Goal: Communication & Community: Answer question/provide support

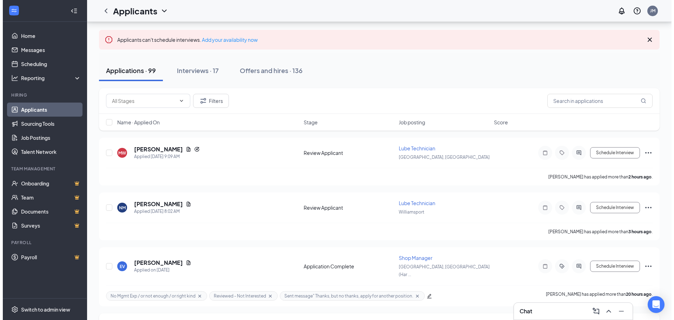
scroll to position [35, 0]
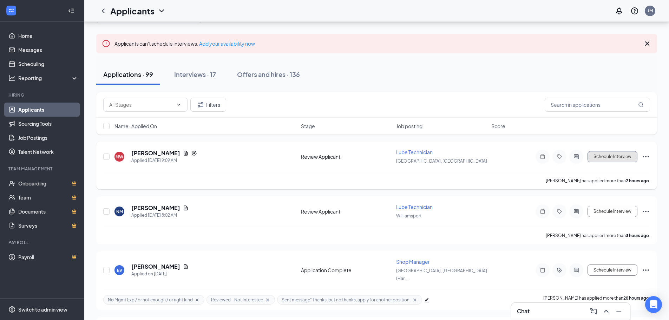
click at [615, 159] on button "Schedule Interview" at bounding box center [612, 156] width 50 height 11
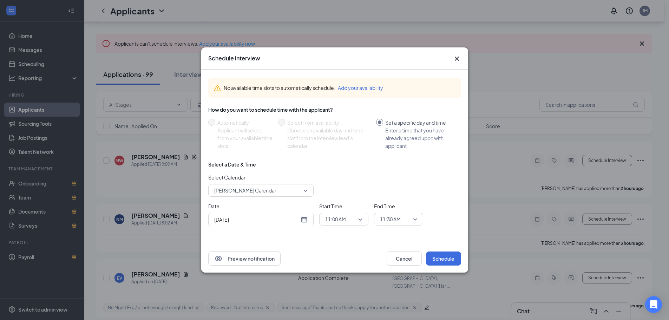
click at [456, 57] on icon "Cross" at bounding box center [457, 58] width 8 height 8
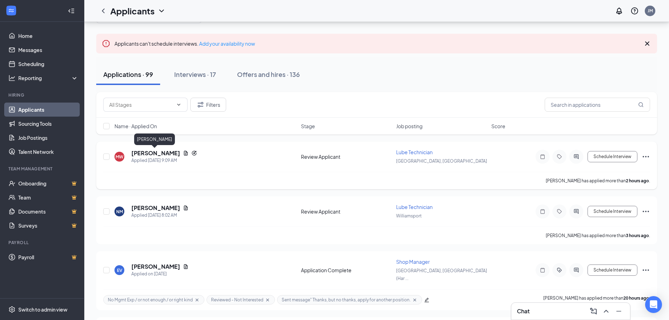
click at [151, 154] on h5 "[PERSON_NAME]" at bounding box center [155, 153] width 49 height 8
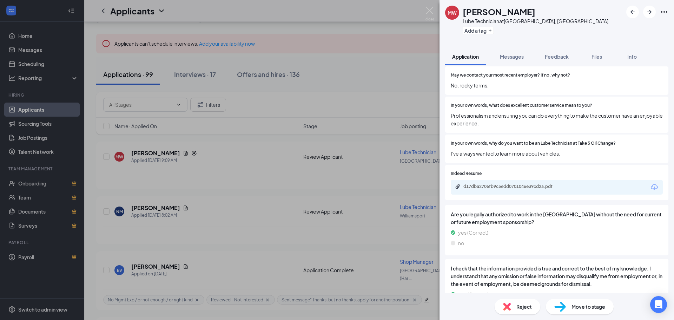
scroll to position [597, 0]
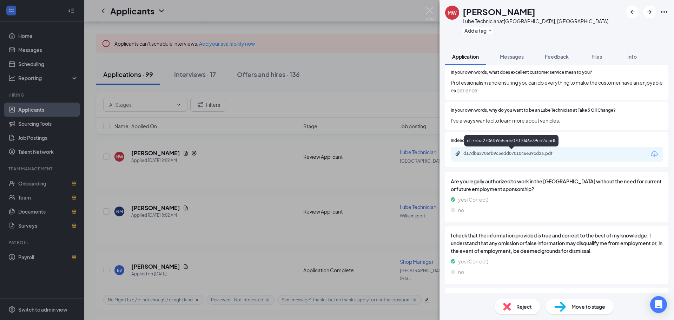
click at [534, 153] on div "d17dba2706fb9c5edd0701046e39cd2a.pdf" at bounding box center [512, 154] width 98 height 6
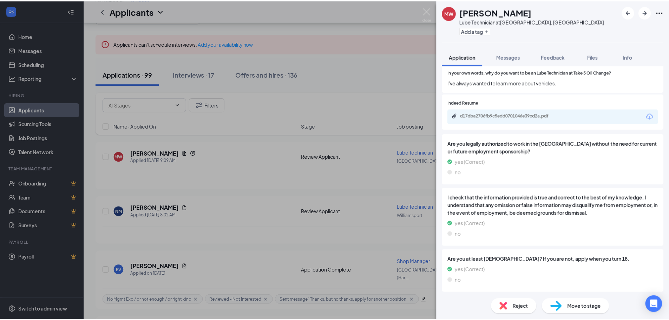
scroll to position [636, 0]
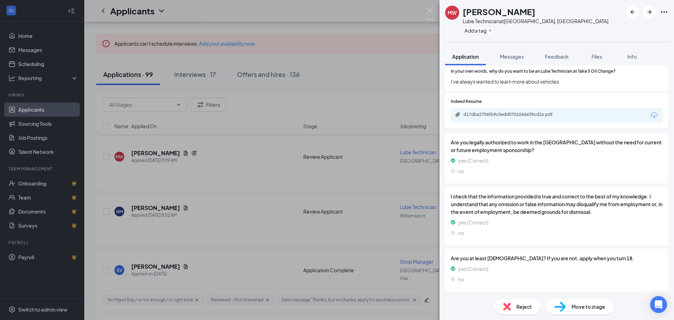
click at [216, 206] on div "MW [PERSON_NAME] Lube Technician at [GEOGRAPHIC_DATA], [GEOGRAPHIC_DATA] Add a …" at bounding box center [337, 160] width 674 height 320
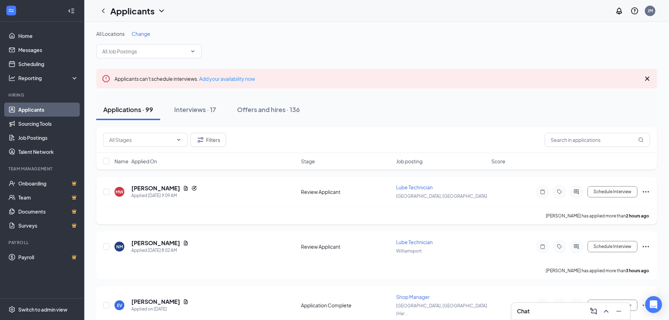
click at [573, 195] on div at bounding box center [576, 192] width 14 height 14
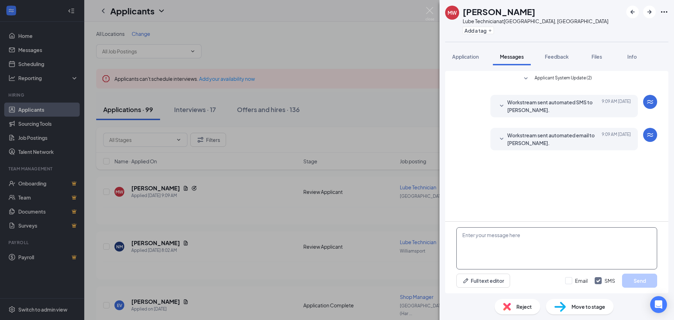
click at [511, 256] on textarea at bounding box center [556, 248] width 201 height 42
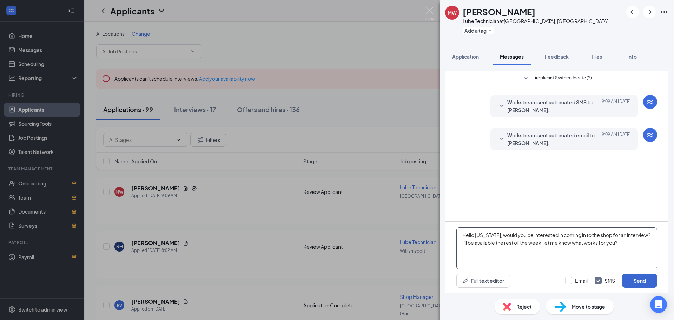
type textarea "Hello [US_STATE], would you be interested in coming in to the shop for an inter…"
click at [632, 276] on button "Send" at bounding box center [639, 280] width 35 height 14
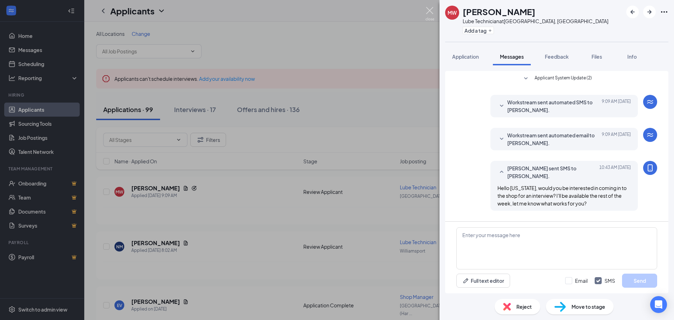
click at [427, 9] on img at bounding box center [429, 14] width 9 height 14
